Goal: Find specific page/section: Find specific page/section

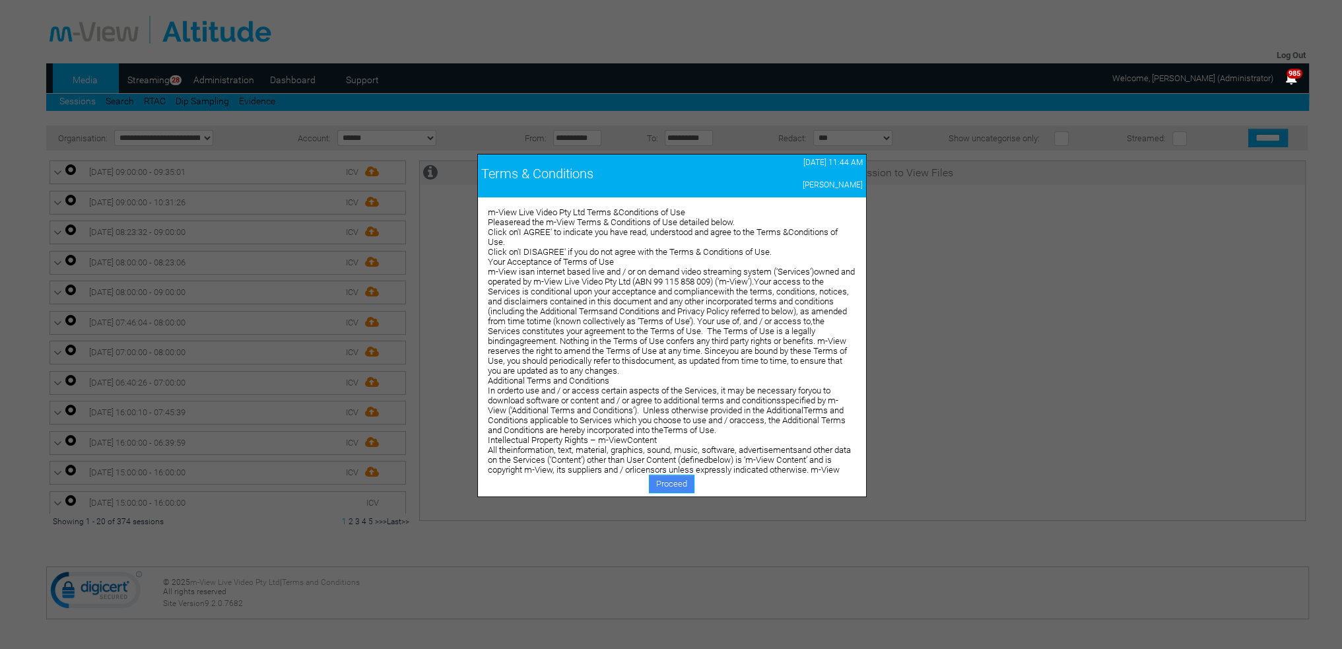
click at [668, 483] on link "Proceed" at bounding box center [672, 484] width 46 height 18
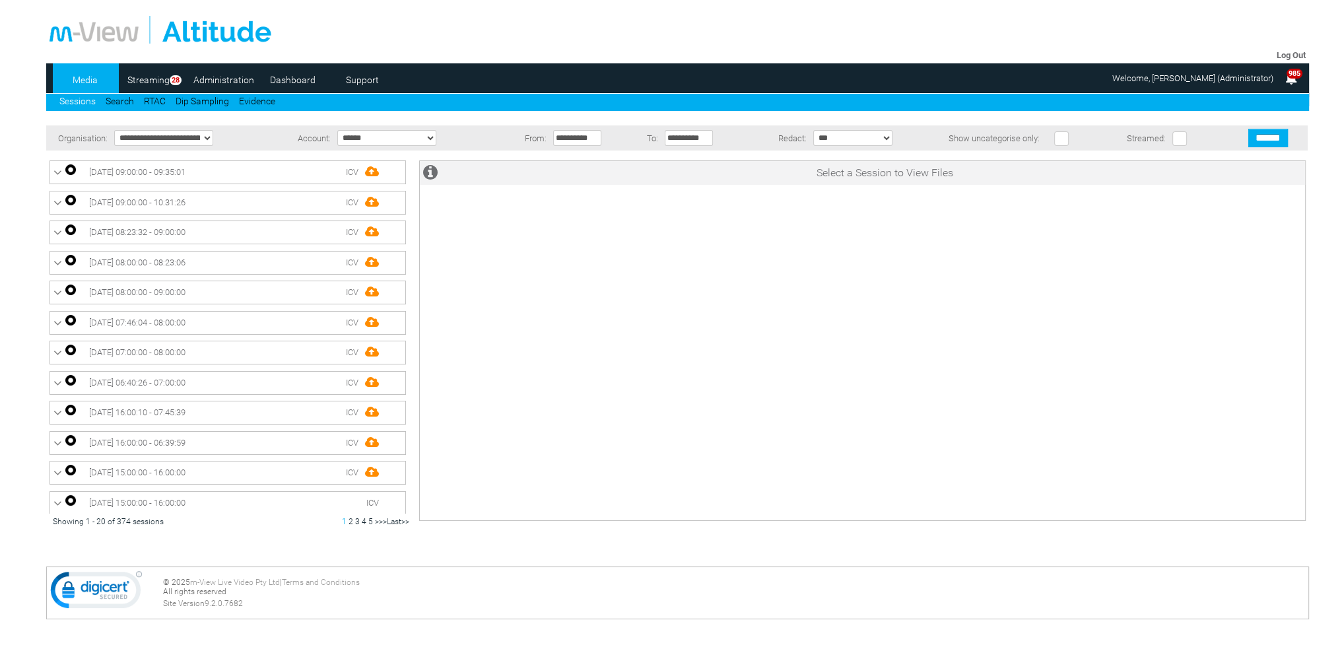
click at [297, 78] on link "Dashboard" at bounding box center [293, 80] width 64 height 20
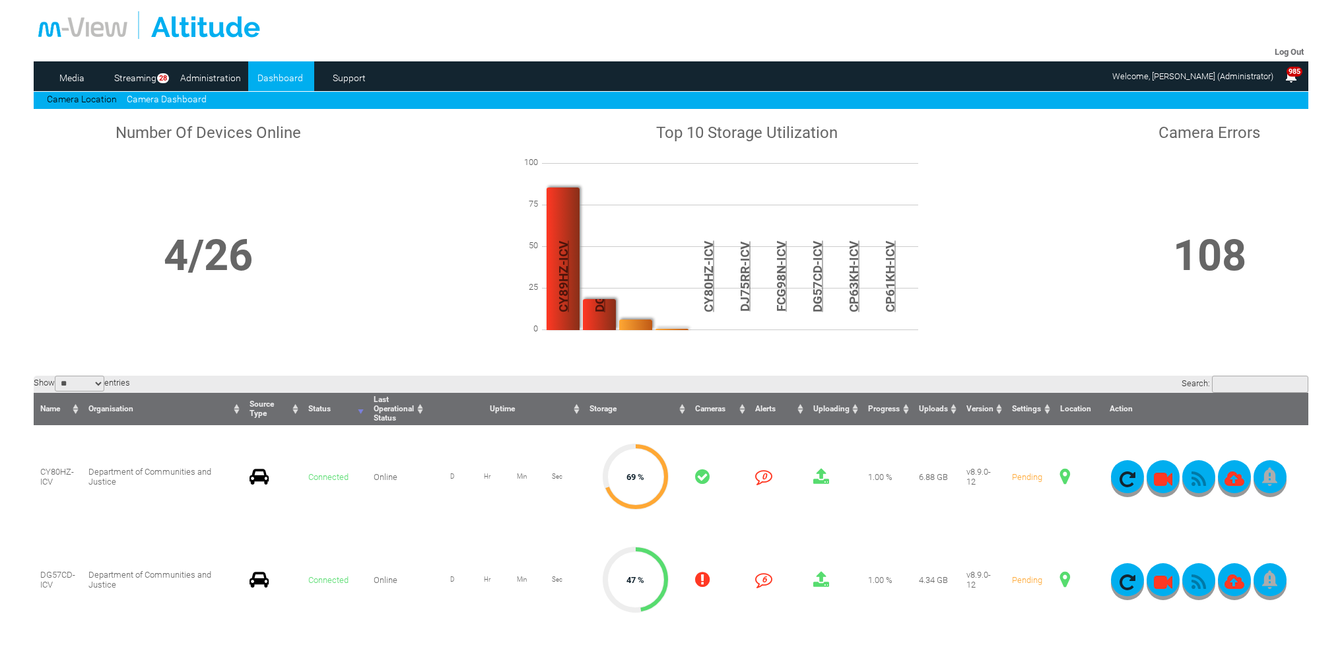
scroll to position [132, 0]
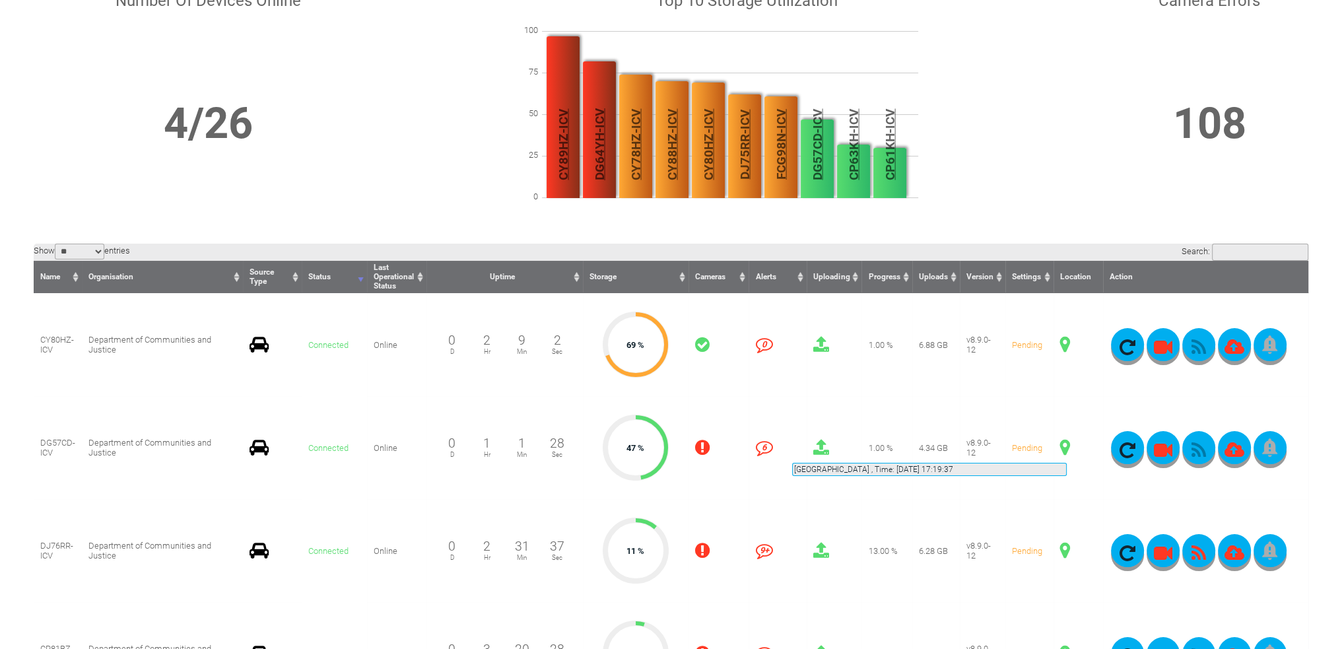
click at [1067, 447] on span at bounding box center [1065, 447] width 10 height 17
click at [1067, 443] on span at bounding box center [1065, 447] width 10 height 17
click at [1065, 449] on span at bounding box center [1065, 447] width 10 height 17
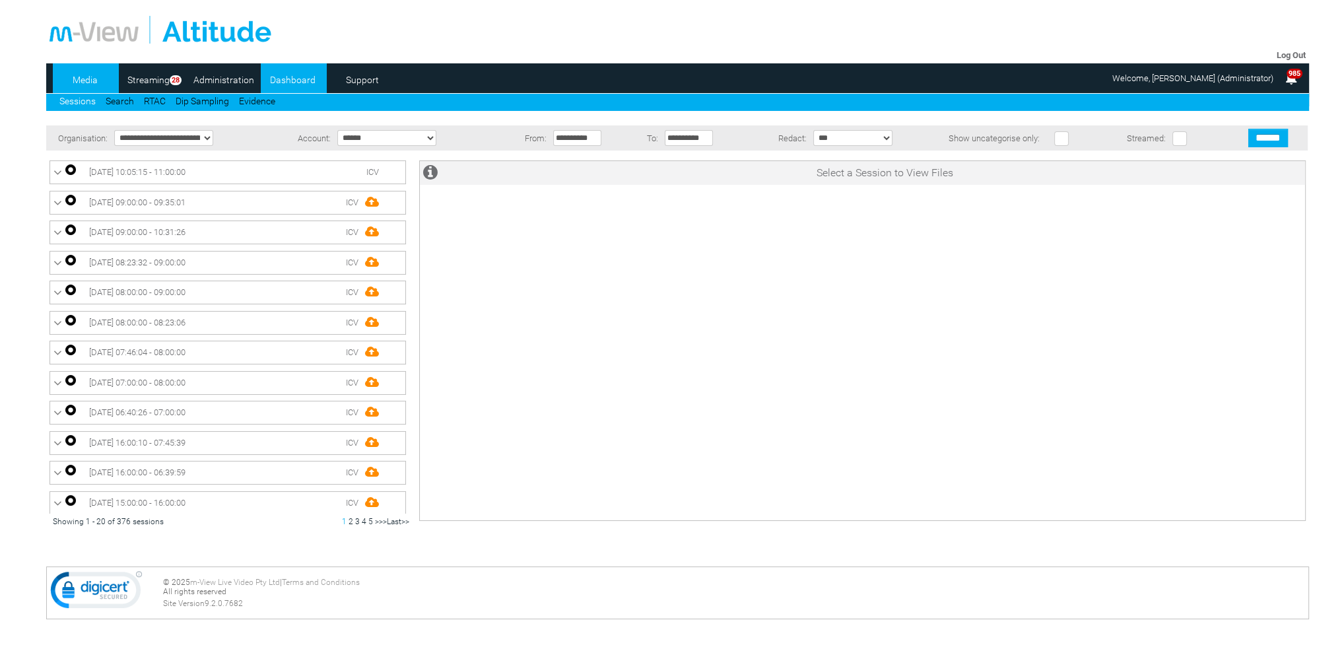
click at [304, 78] on link "Dashboard" at bounding box center [293, 80] width 64 height 20
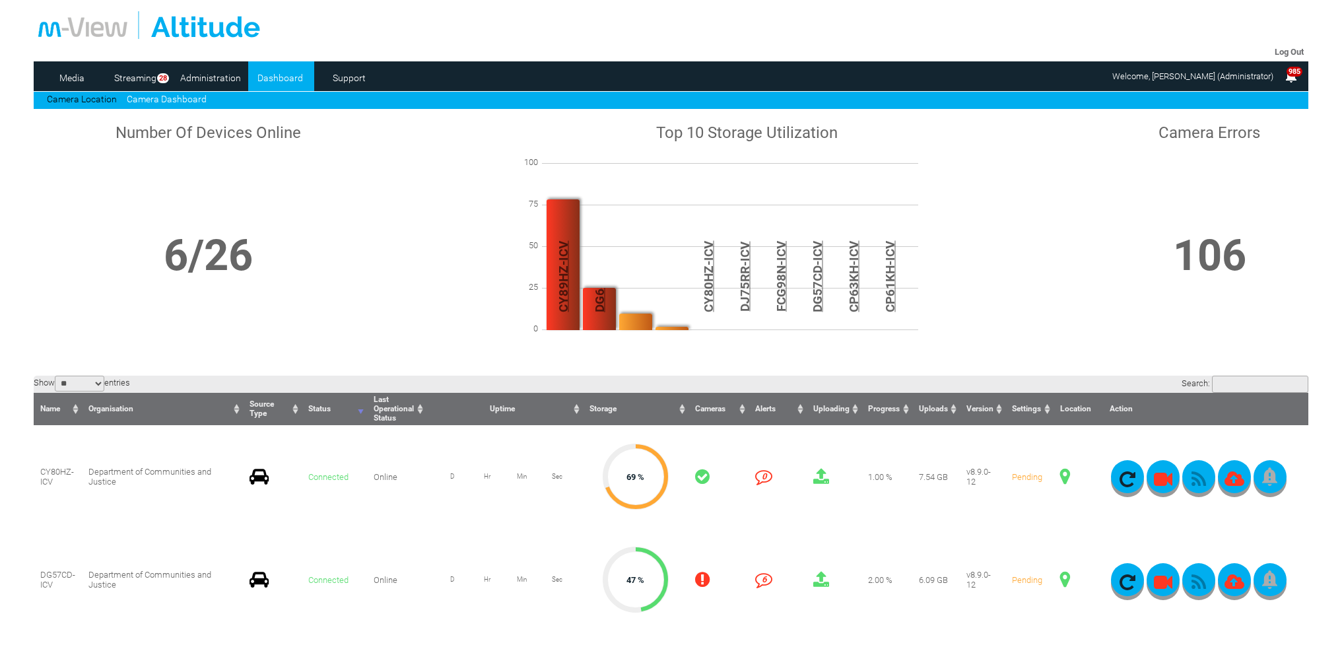
scroll to position [264, 0]
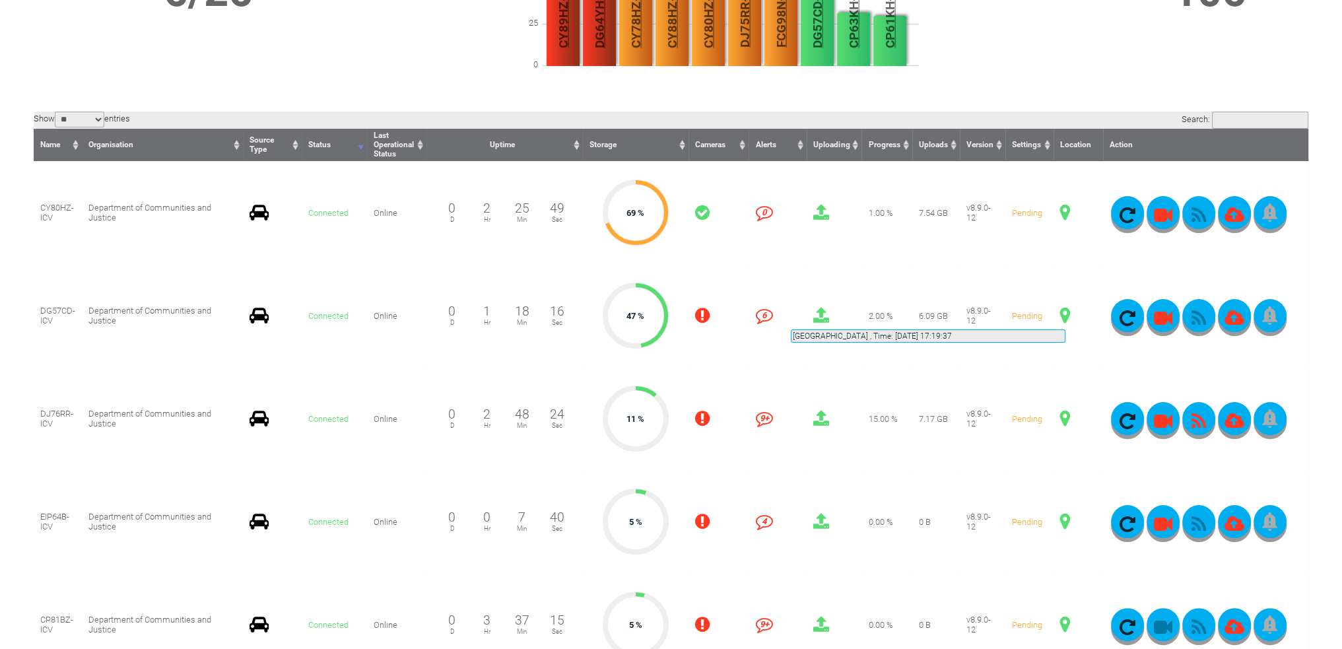
click at [1066, 314] on span at bounding box center [1065, 315] width 10 height 17
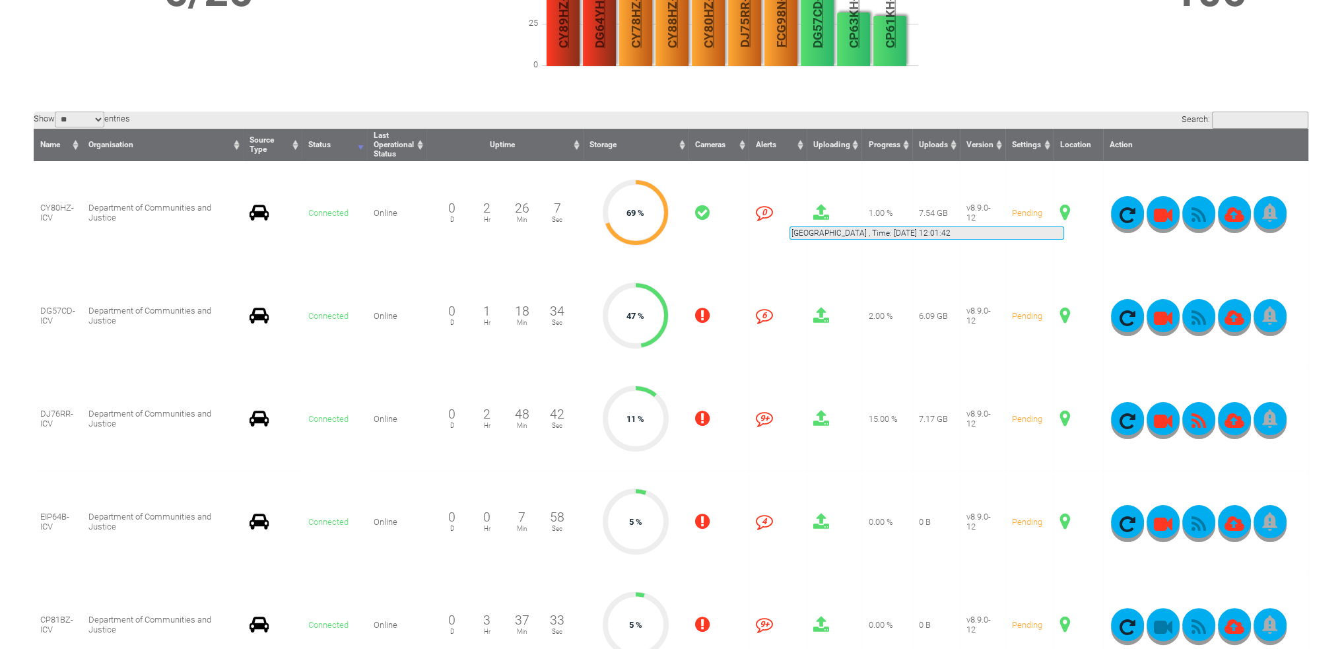
click at [1064, 211] on span at bounding box center [1065, 212] width 10 height 17
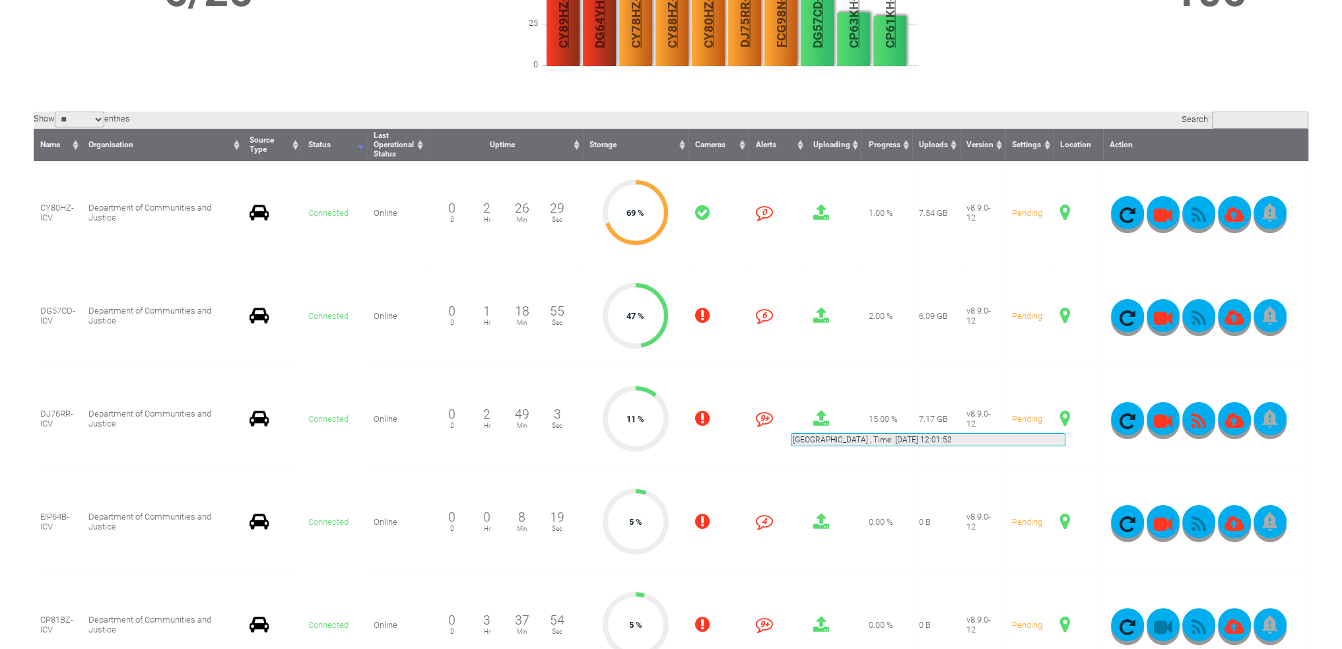
click at [1066, 417] on span at bounding box center [1065, 418] width 10 height 17
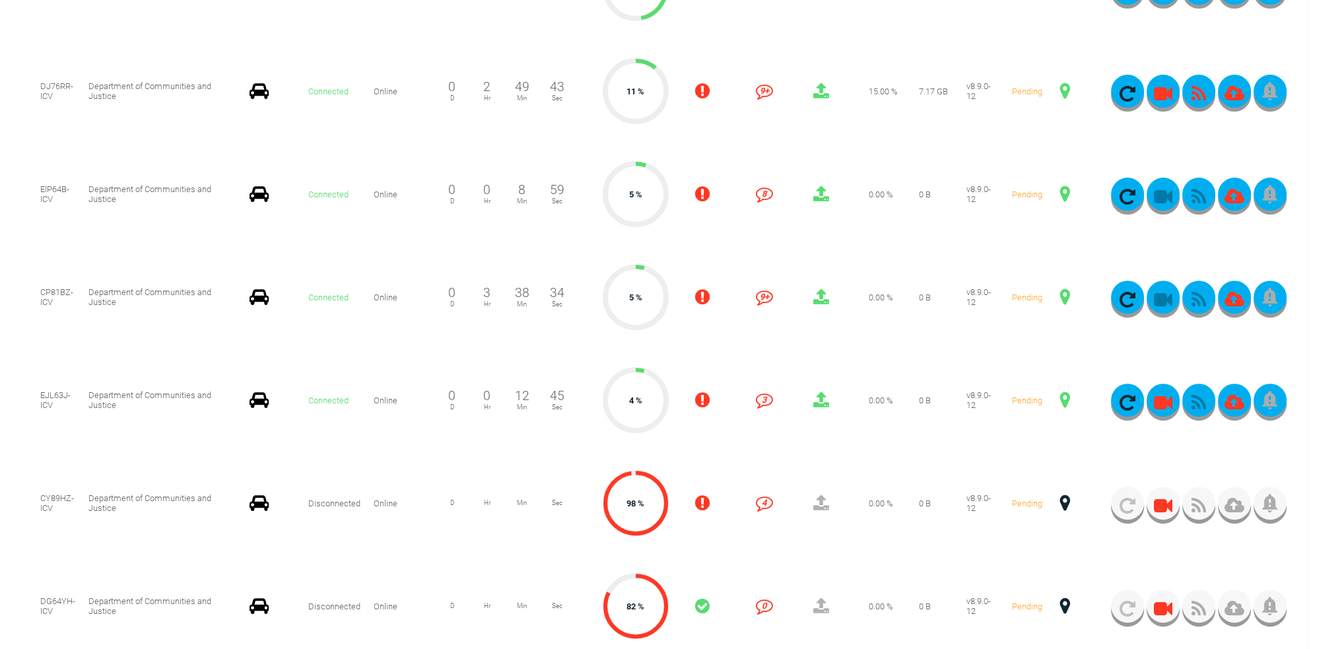
scroll to position [594, 0]
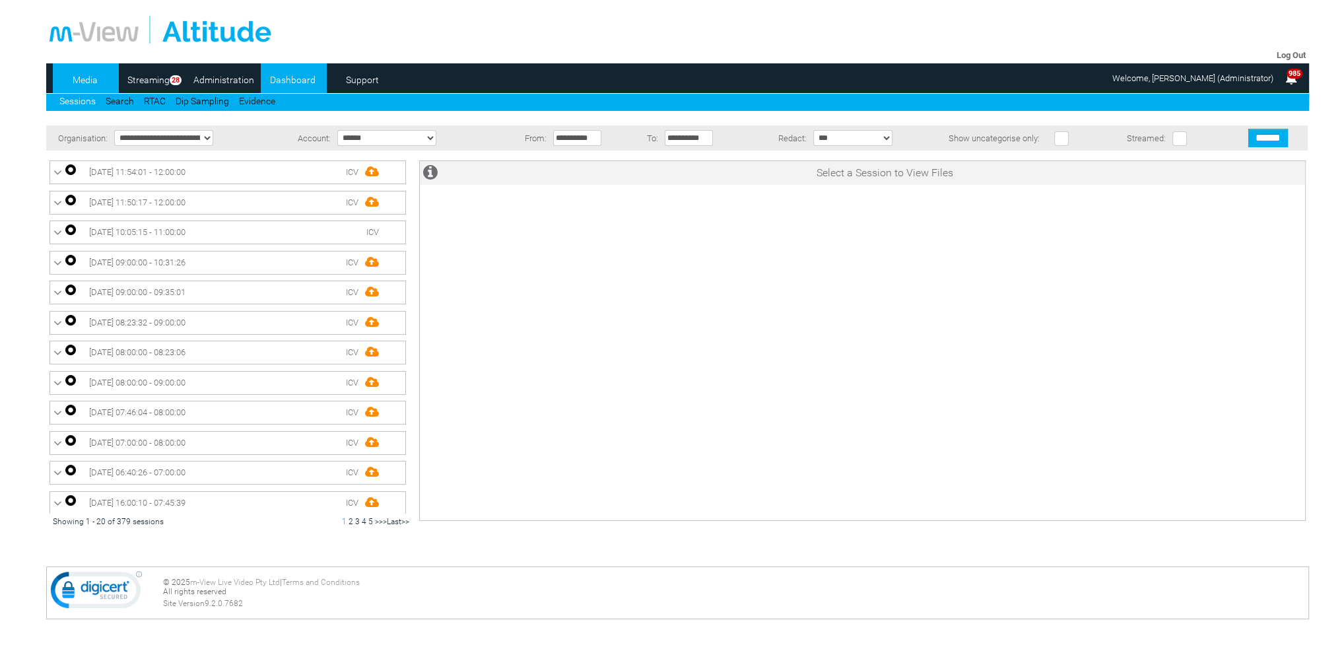
click at [288, 75] on link "Dashboard" at bounding box center [293, 80] width 64 height 20
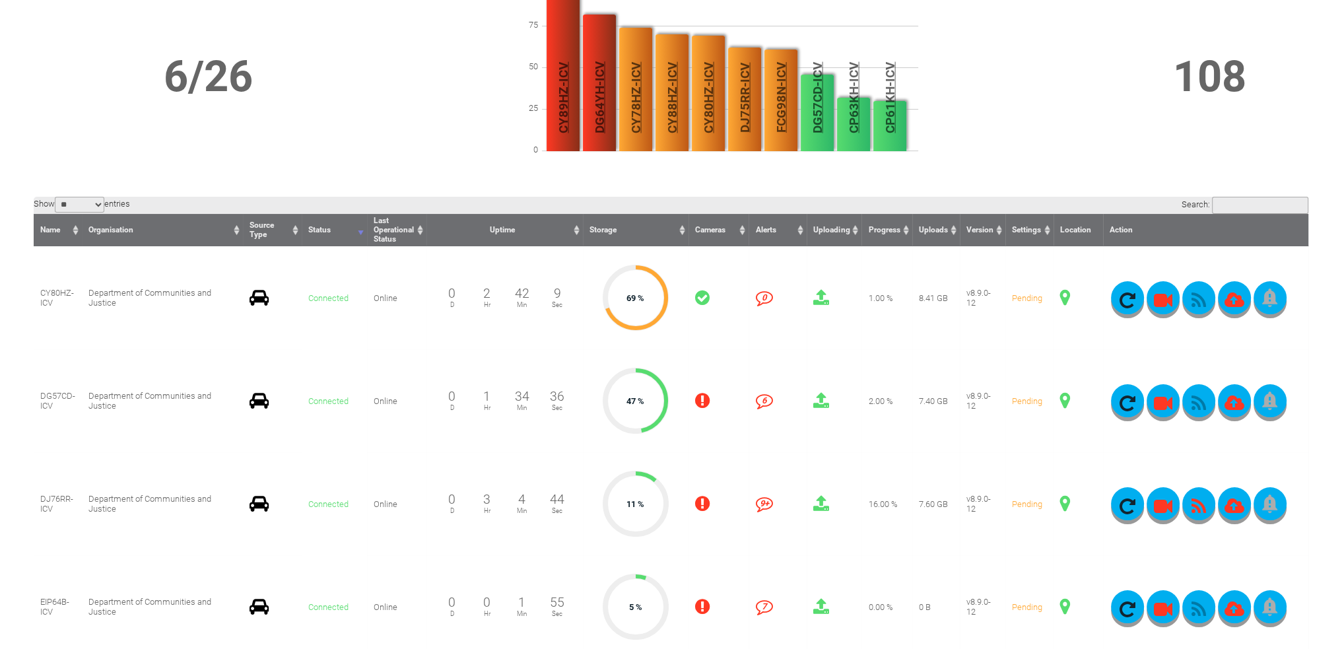
scroll to position [198, 0]
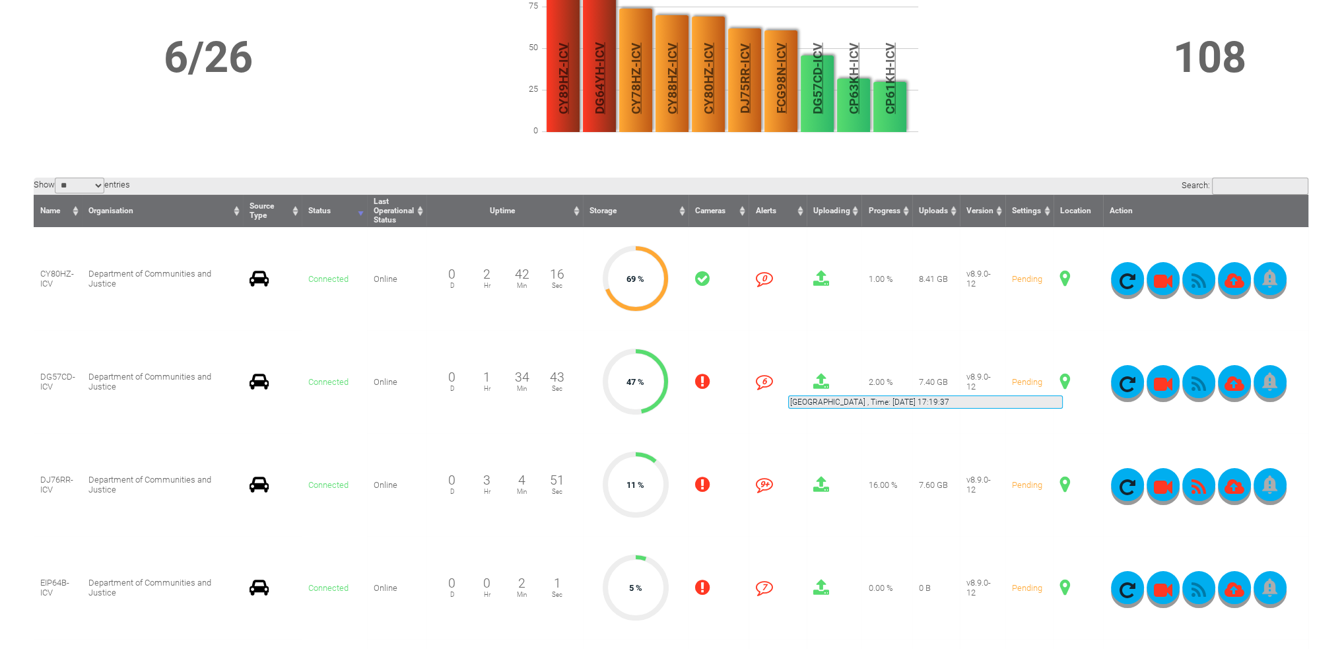
click at [1063, 380] on span at bounding box center [1065, 381] width 10 height 17
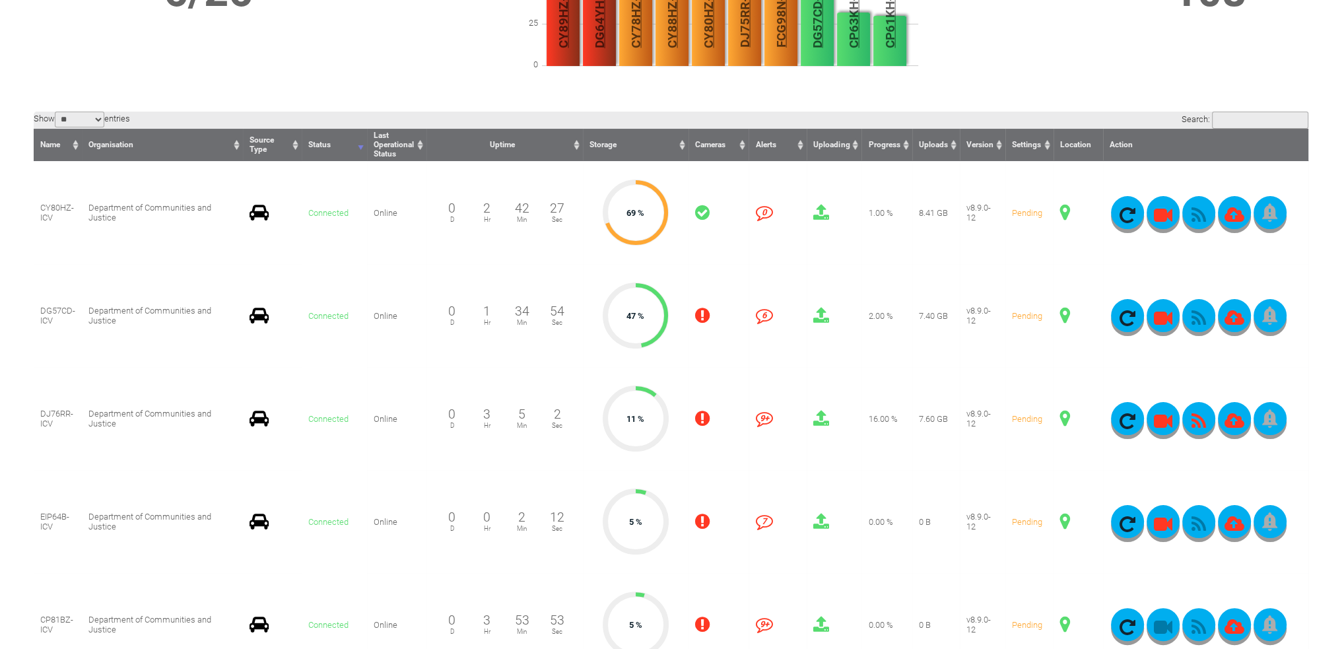
scroll to position [396, 0]
